Goal: Transaction & Acquisition: Book appointment/travel/reservation

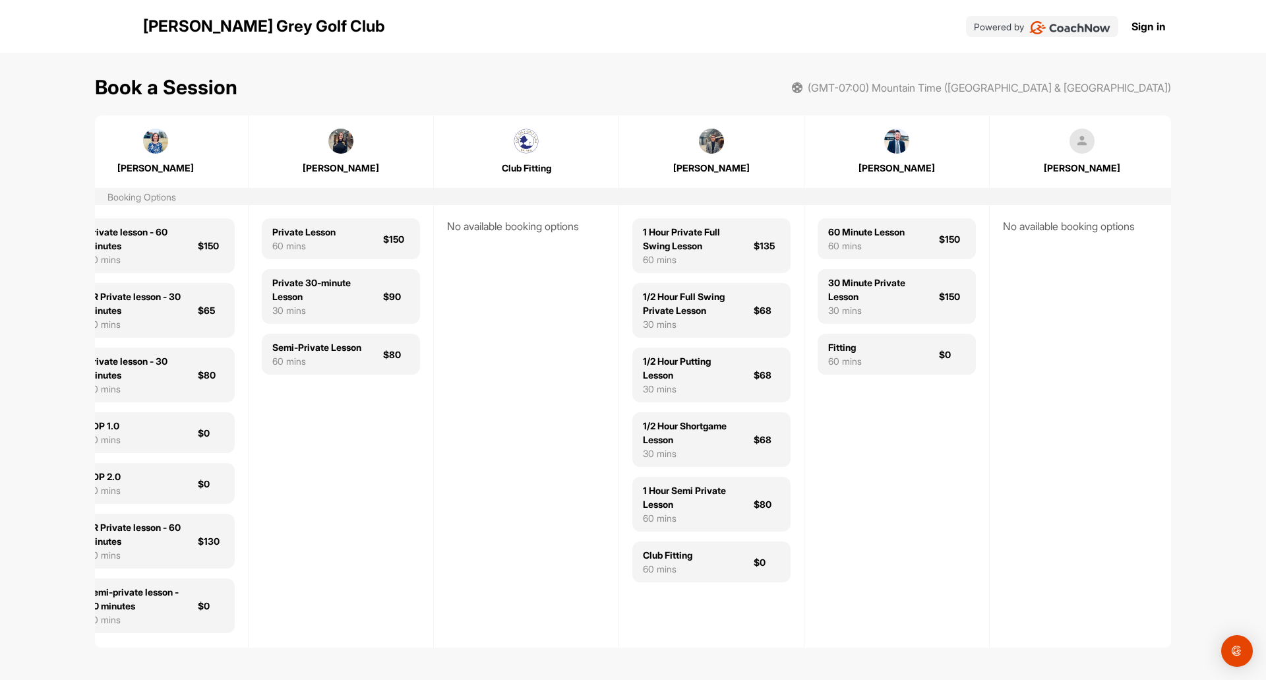
scroll to position [0, 220]
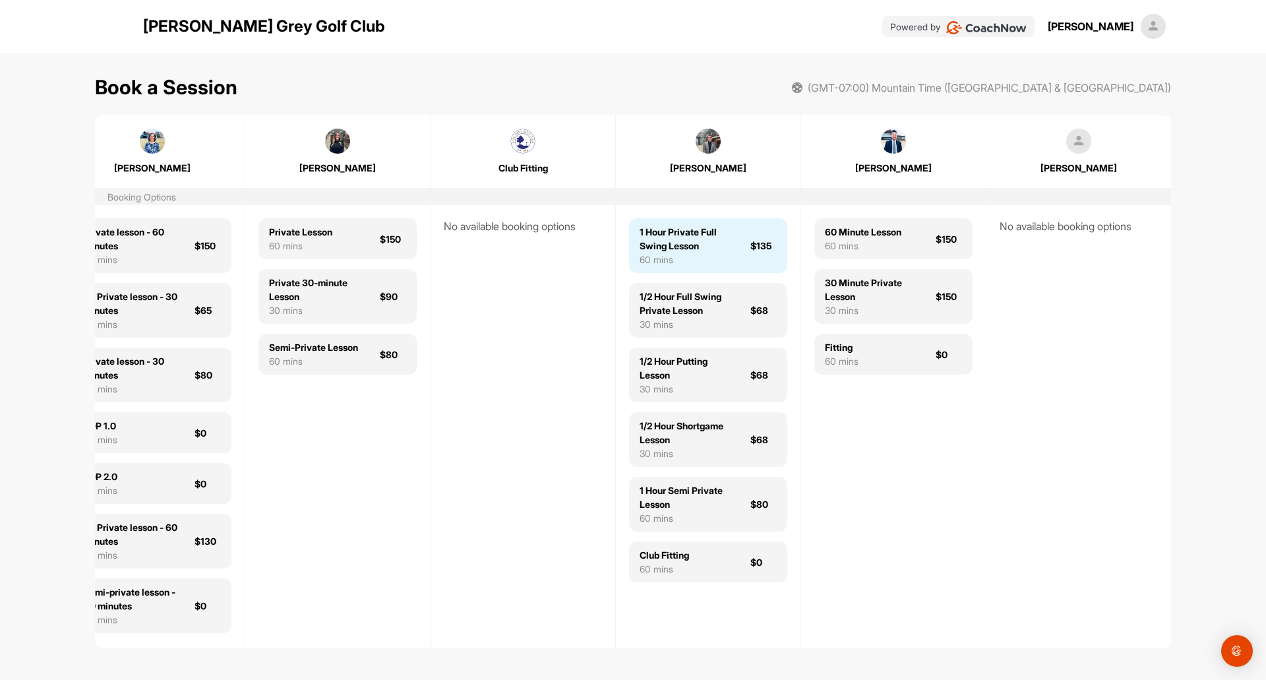
click at [719, 247] on div "1 Hour Private Full Swing Lesson" at bounding box center [687, 239] width 95 height 28
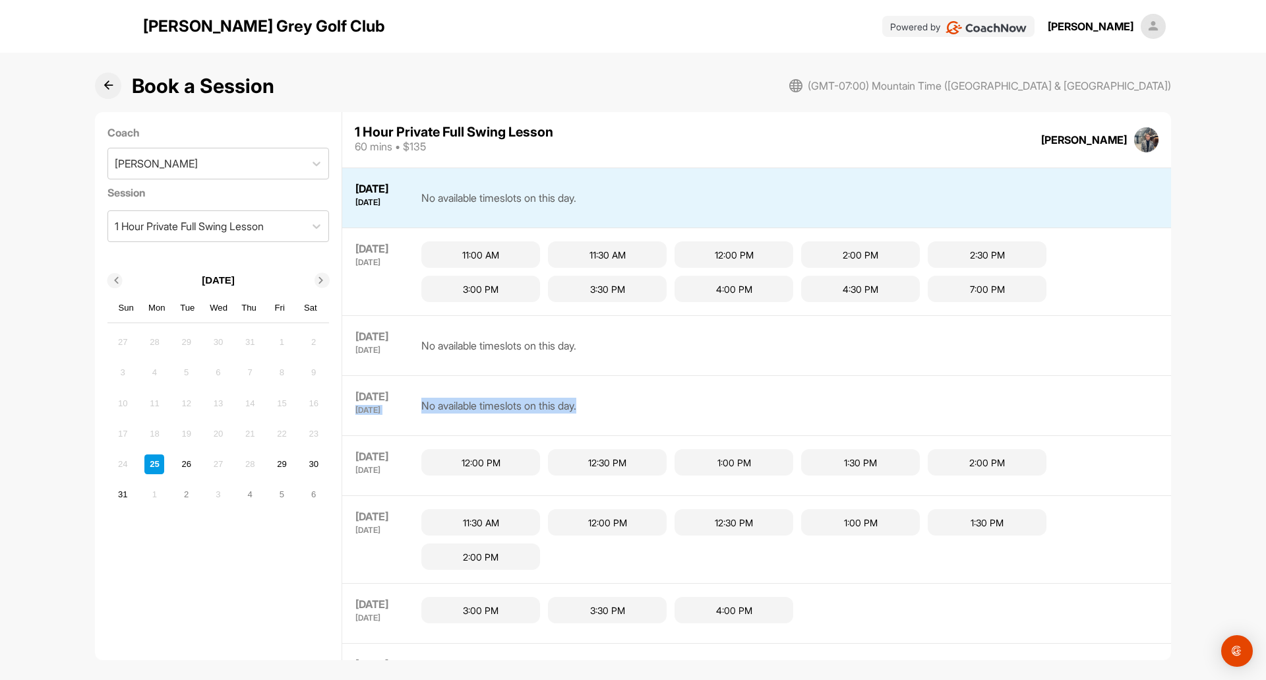
drag, startPoint x: 643, startPoint y: 396, endPoint x: 405, endPoint y: 398, distance: 238.1
click at [405, 398] on div "[DATE] [DATE] No available timeslots on this day." at bounding box center [756, 405] width 829 height 60
click at [413, 398] on div "[DATE] [DATE] No available timeslots on this day." at bounding box center [756, 405] width 829 height 60
click at [735, 360] on div "No available timeslots on this day." at bounding box center [789, 345] width 737 height 33
click at [863, 291] on div "4:30 PM" at bounding box center [860, 289] width 119 height 26
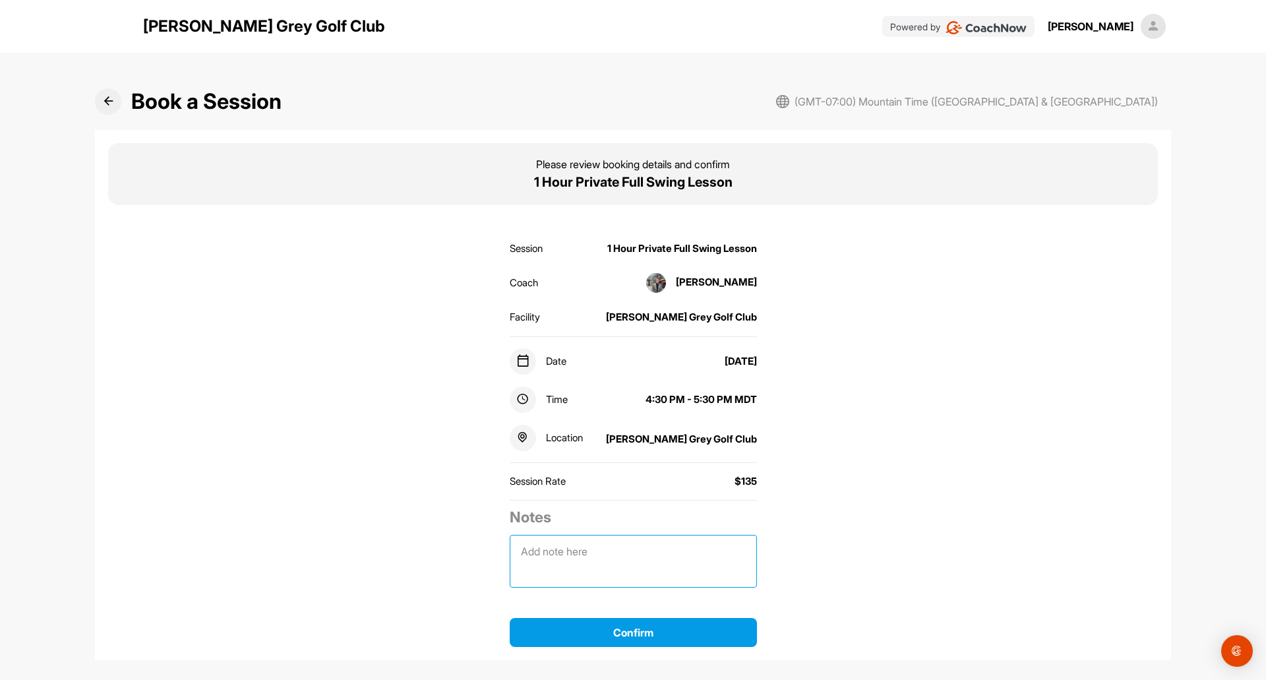
click at [663, 573] on textarea at bounding box center [633, 561] width 247 height 53
click at [662, 561] on textarea at bounding box center [633, 561] width 247 height 53
click at [621, 550] on textarea at bounding box center [633, 561] width 247 height 53
